Goal: Task Accomplishment & Management: Manage account settings

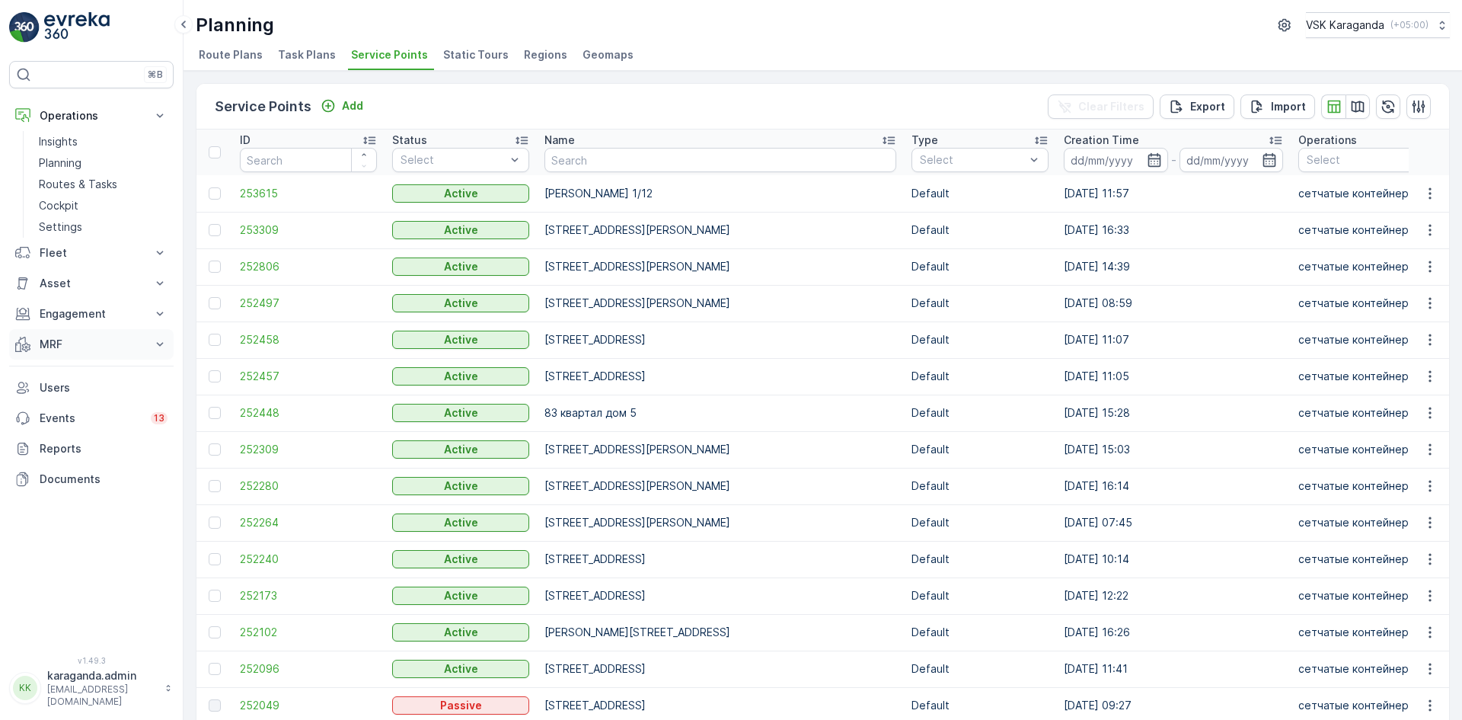
scroll to position [838, 0]
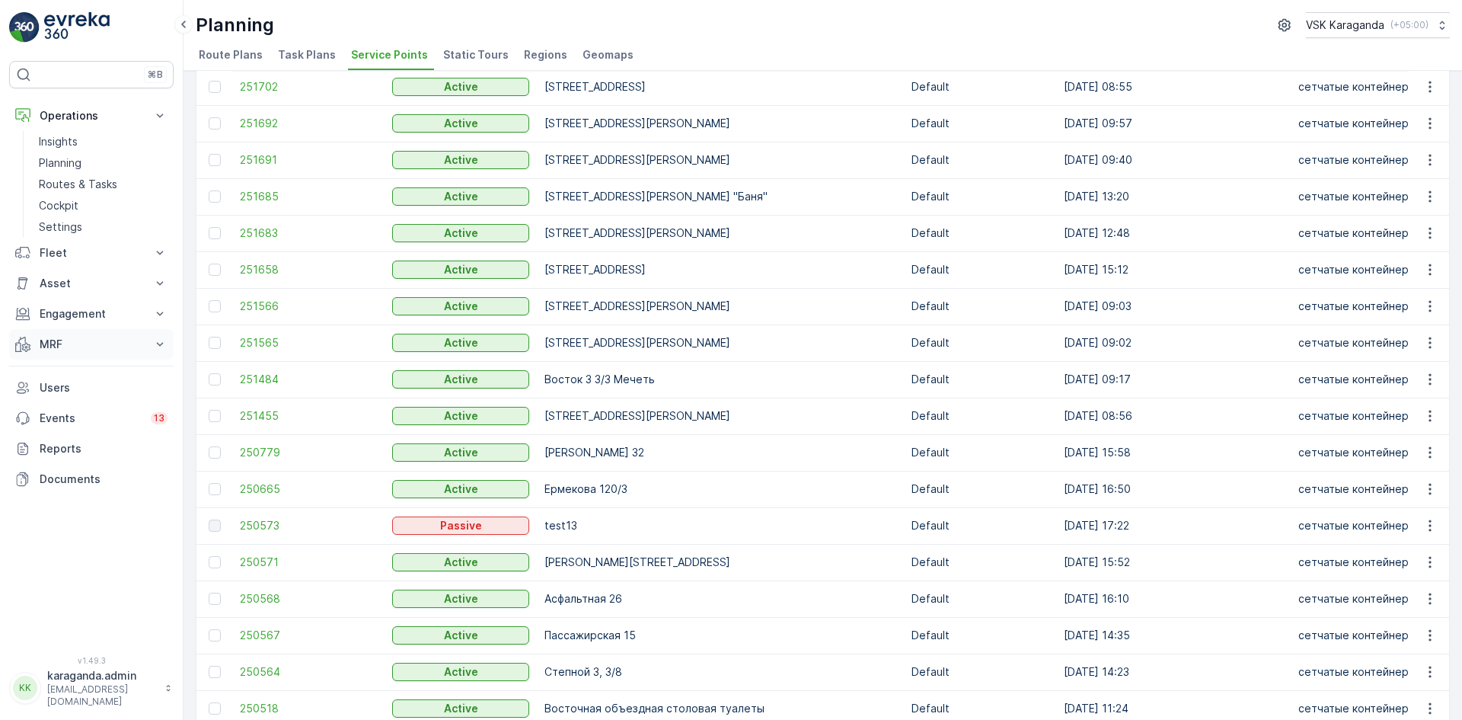
click at [57, 339] on p "MRF" at bounding box center [92, 344] width 104 height 15
click at [53, 369] on p "Входящий & Исходящий" at bounding box center [103, 370] width 128 height 15
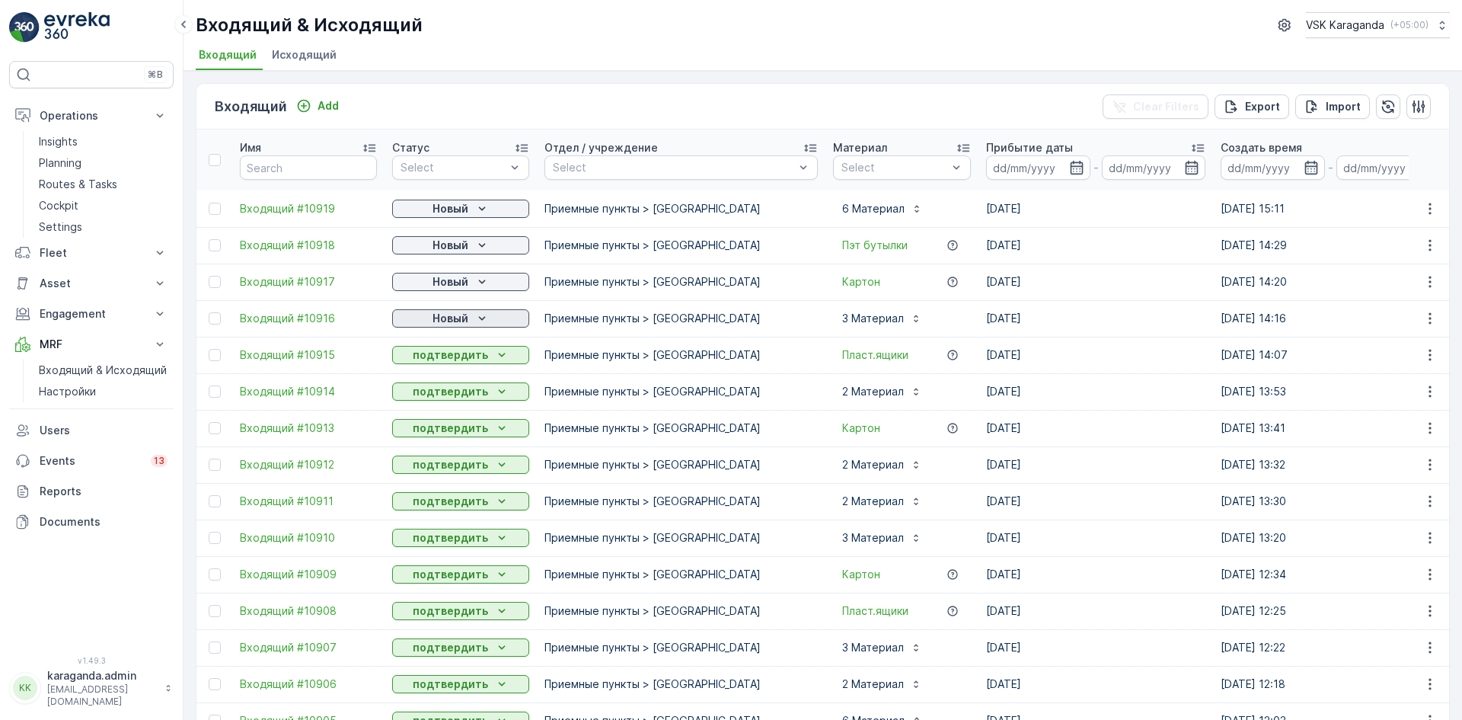
click at [468, 321] on div "Новый" at bounding box center [460, 318] width 125 height 15
click at [452, 360] on span "подтвердить" at bounding box center [436, 362] width 70 height 15
click at [467, 281] on p "Новый" at bounding box center [451, 281] width 36 height 15
click at [441, 322] on span "подтвердить" at bounding box center [436, 325] width 70 height 15
click at [464, 249] on p "Новый" at bounding box center [451, 245] width 36 height 15
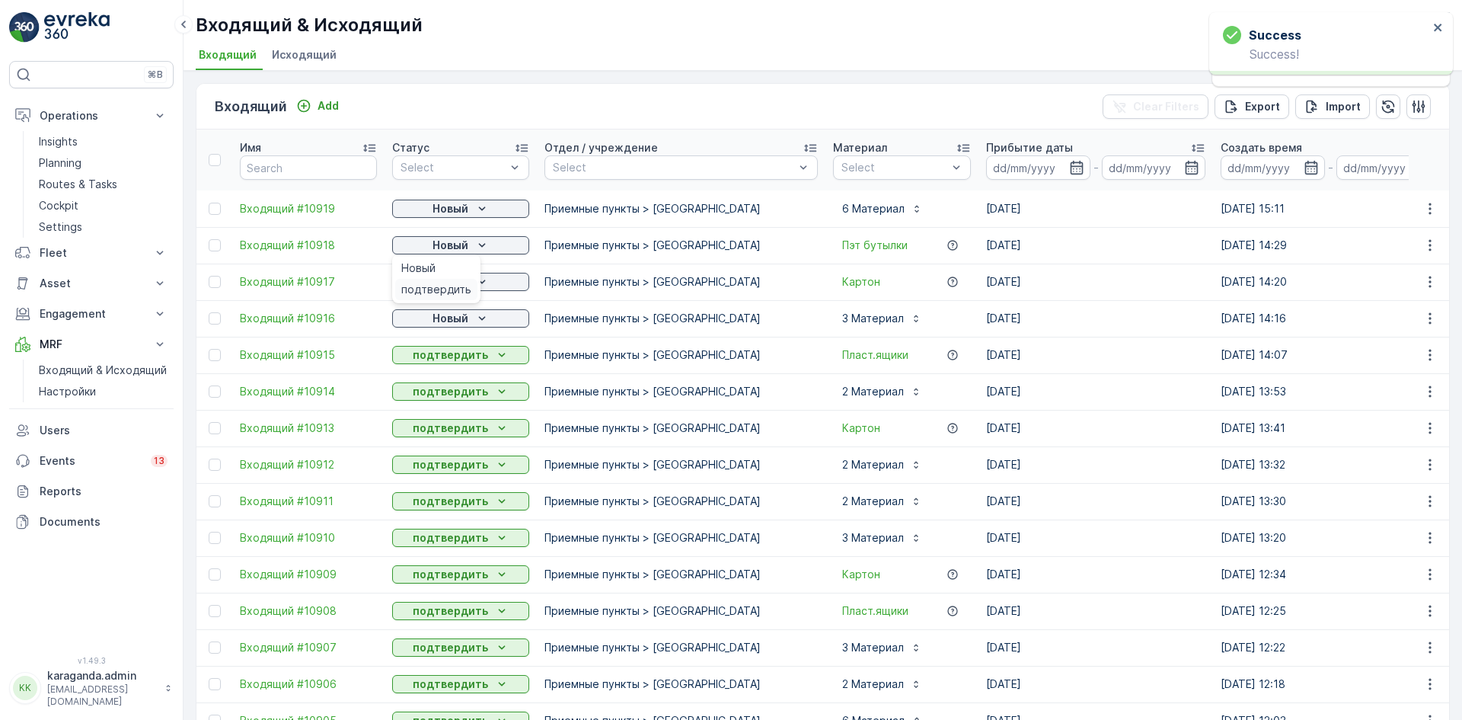
click at [449, 287] on span "подтвердить" at bounding box center [436, 289] width 70 height 15
click at [457, 207] on p "Новый" at bounding box center [451, 208] width 36 height 15
click at [432, 248] on span "подтвердить" at bounding box center [436, 252] width 70 height 15
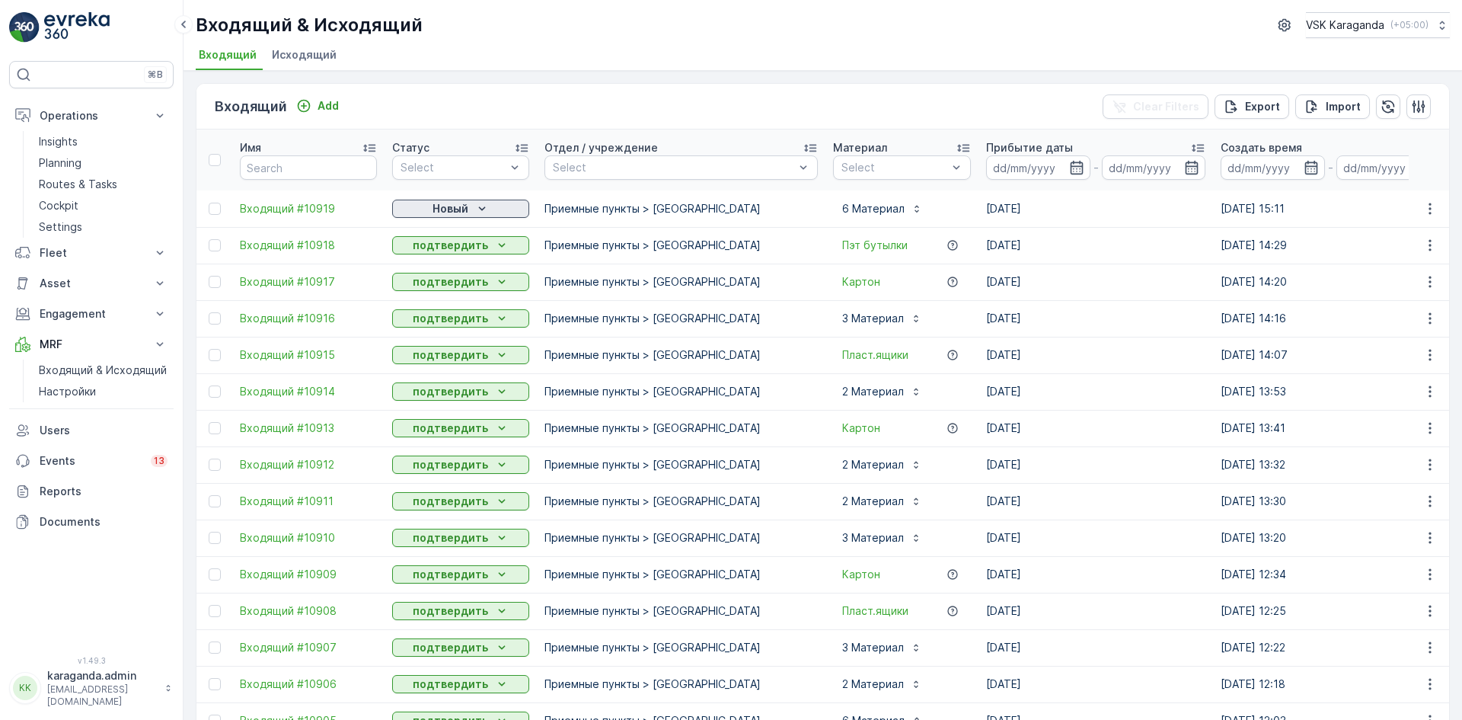
click at [478, 212] on icon "Новый" at bounding box center [482, 208] width 15 height 15
click at [459, 255] on span "подтвердить" at bounding box center [436, 252] width 70 height 15
